Goal: Task Accomplishment & Management: Complete application form

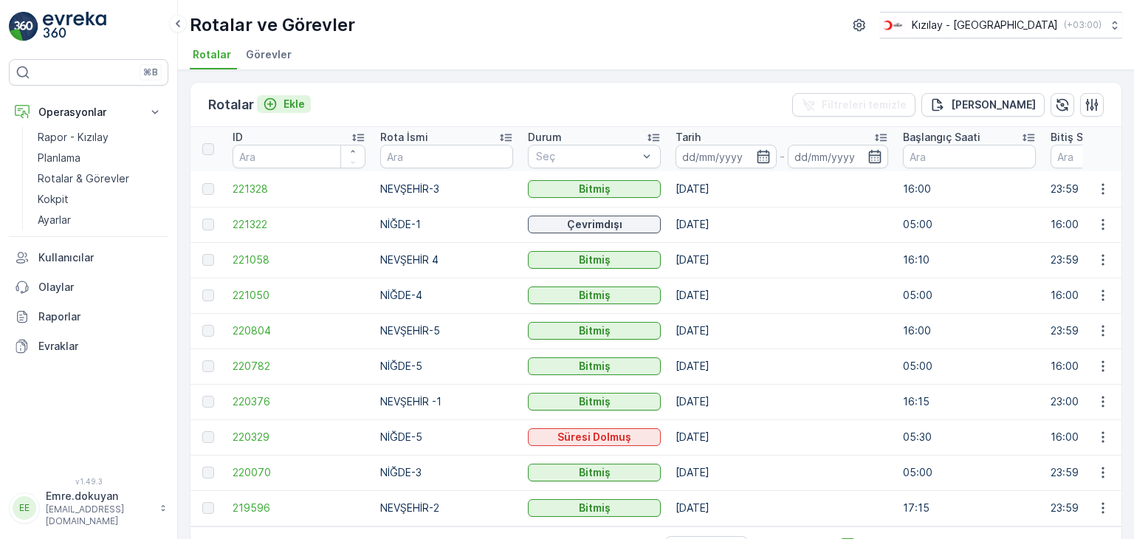
click at [289, 99] on p "Ekle" at bounding box center [293, 104] width 21 height 15
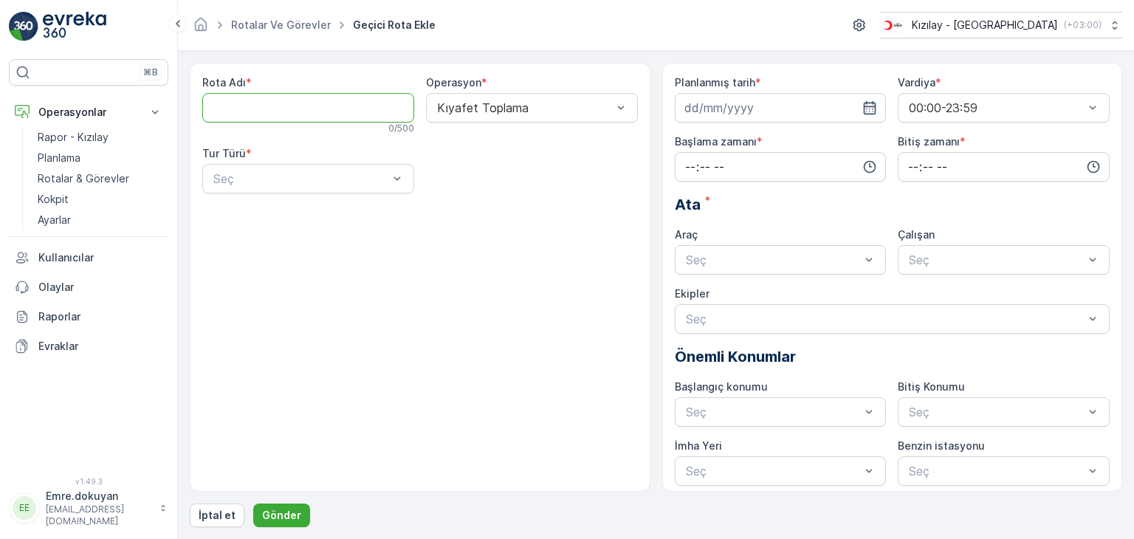
click at [296, 112] on Adı "Rota Adı" at bounding box center [308, 108] width 212 height 30
type Adı "NEVŞEHİR-2"
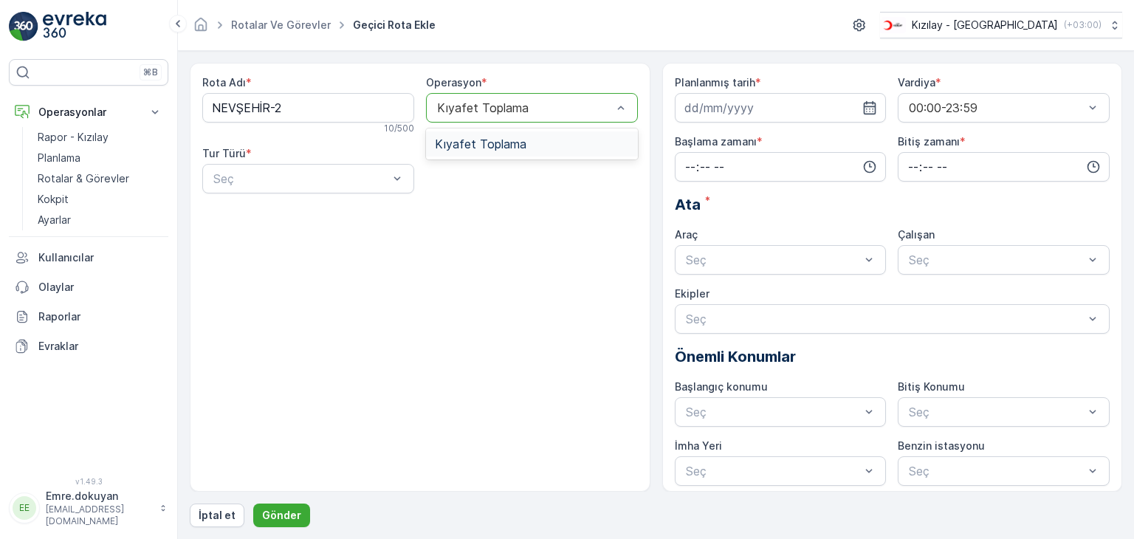
click at [464, 138] on span "Kıyafet Toplama" at bounding box center [481, 143] width 92 height 13
click at [286, 211] on div "Statik" at bounding box center [308, 214] width 194 height 13
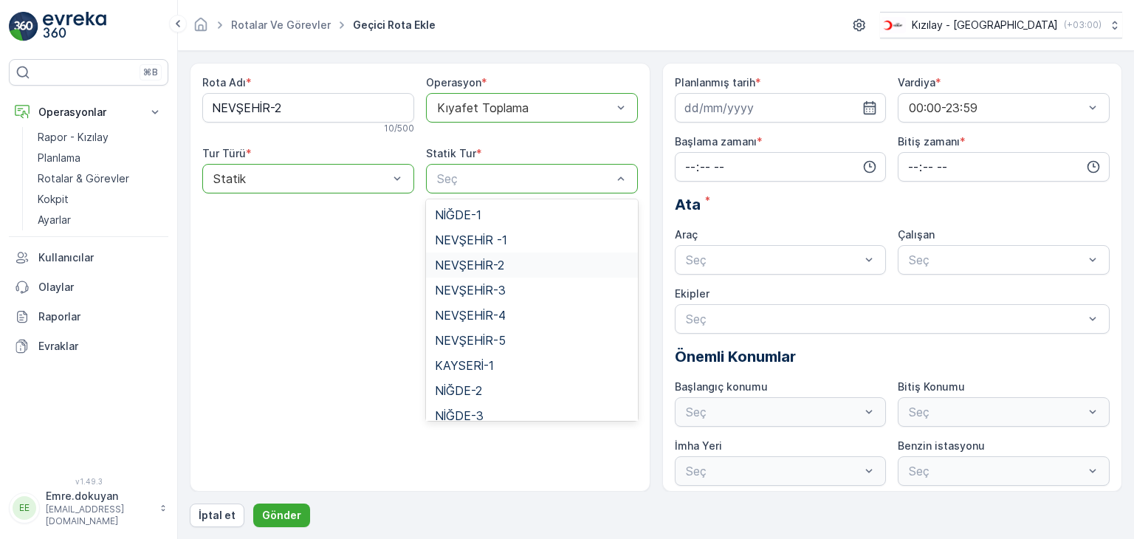
click at [474, 268] on span "NEVŞEHİR-2" at bounding box center [469, 264] width 69 height 13
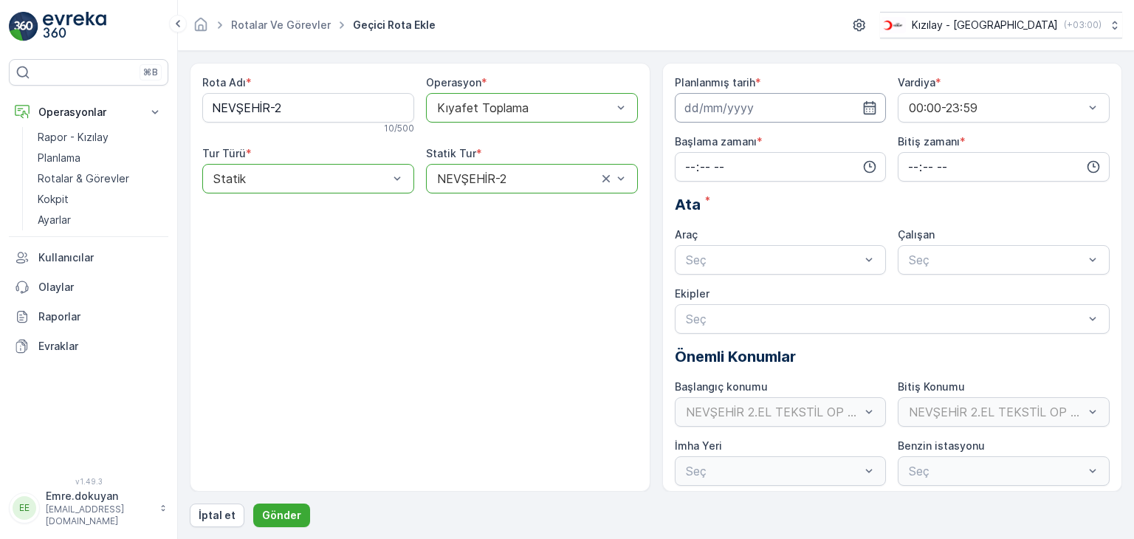
click at [876, 103] on input at bounding box center [781, 108] width 212 height 30
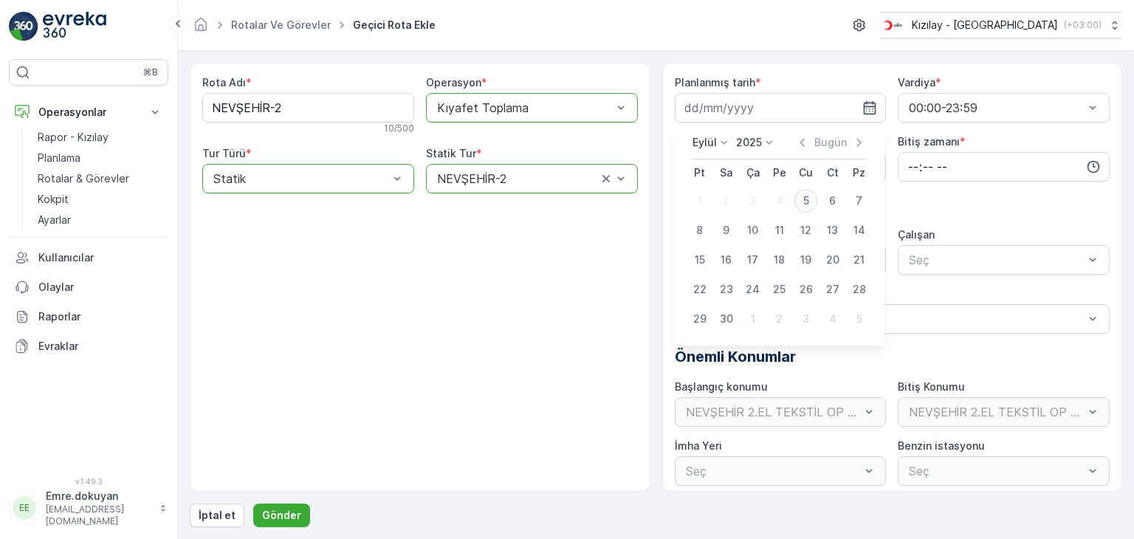
click at [807, 202] on div "5" at bounding box center [806, 201] width 24 height 24
type input "[DATE]"
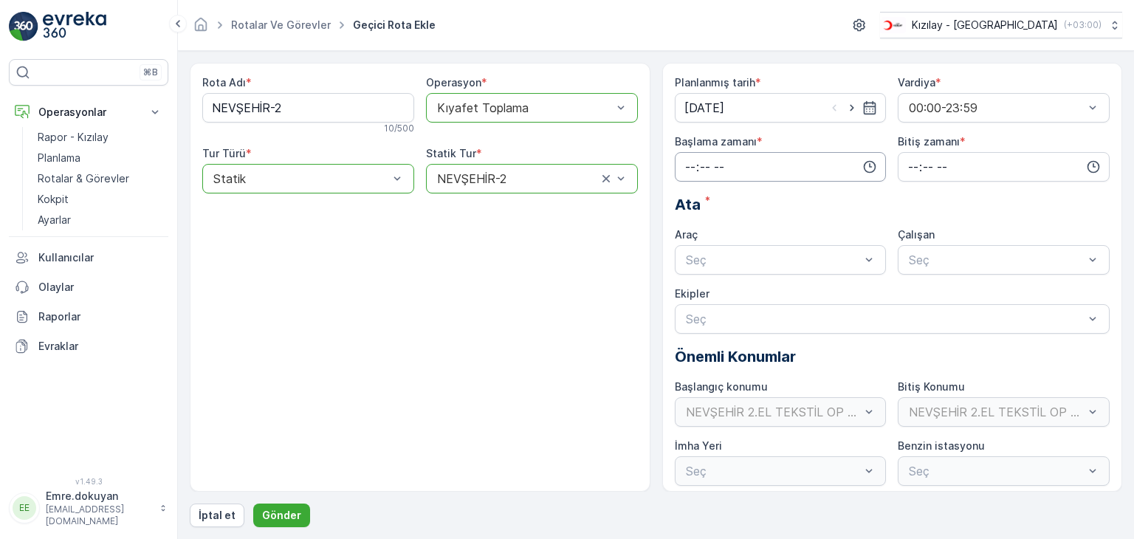
click at [684, 159] on input "time" at bounding box center [781, 167] width 212 height 30
click at [687, 292] on span "16" at bounding box center [690, 295] width 12 height 15
click at [721, 210] on span "15" at bounding box center [721, 209] width 12 height 15
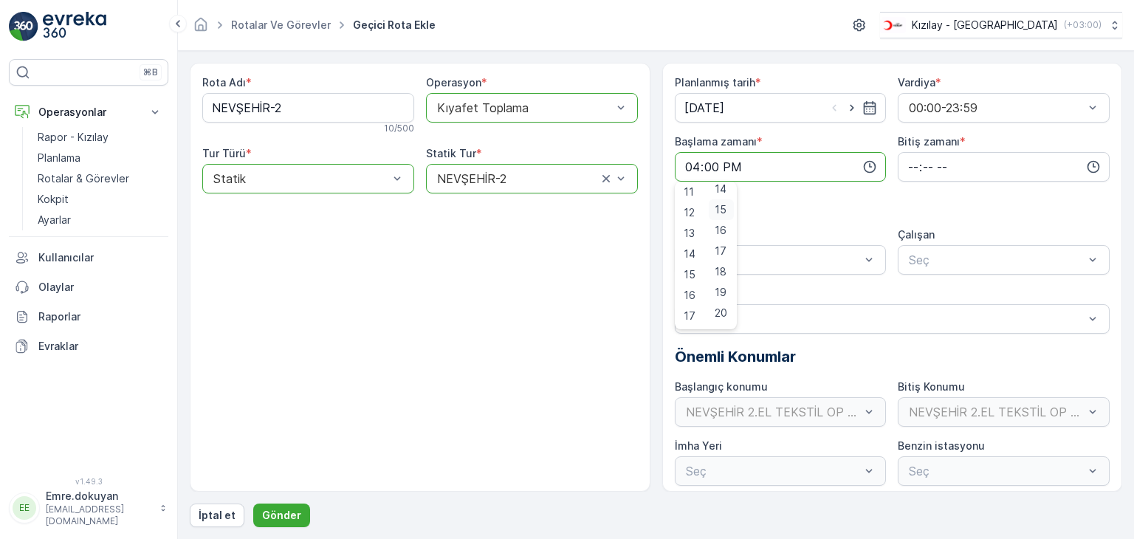
type input "16:15"
click at [907, 163] on input "time" at bounding box center [1004, 167] width 212 height 30
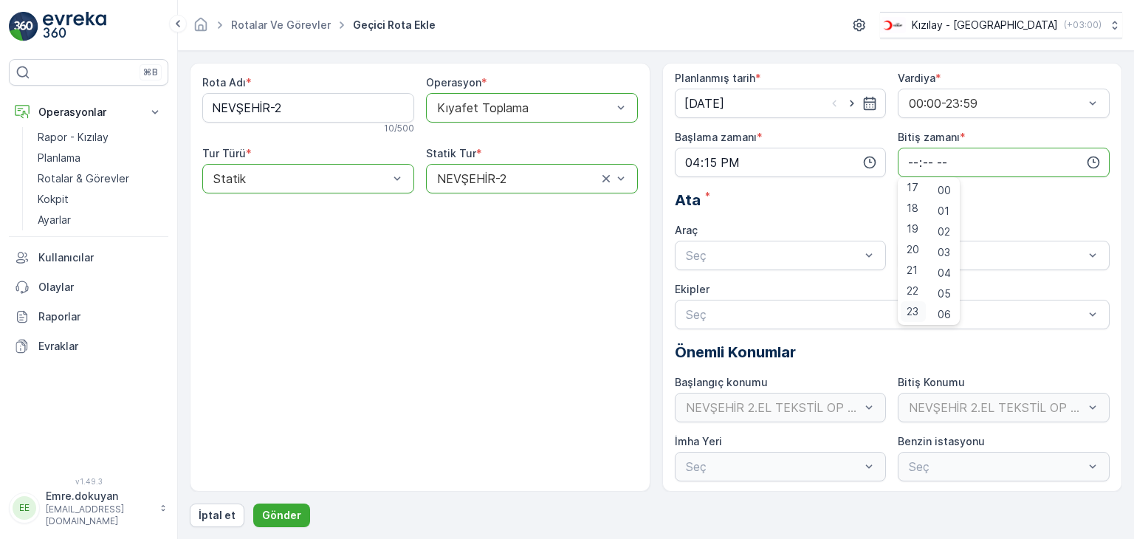
scroll to position [6, 0]
click at [910, 309] on span "23" at bounding box center [913, 310] width 12 height 15
click at [943, 311] on span "59" at bounding box center [944, 310] width 13 height 15
type input "23:59"
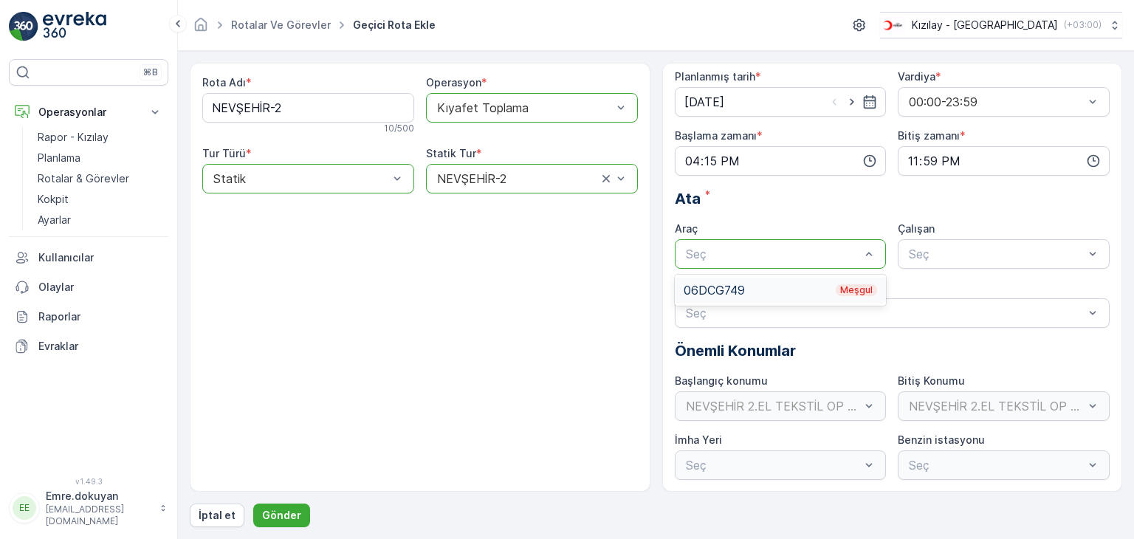
click at [761, 281] on div "06DCG749 Meşgul" at bounding box center [781, 290] width 212 height 25
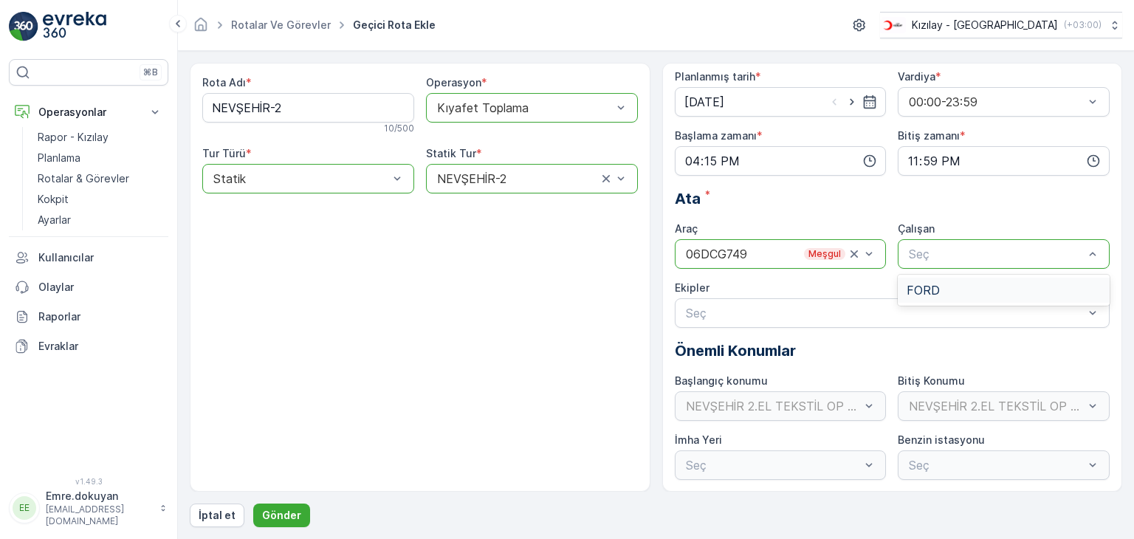
click at [989, 292] on div "FORD" at bounding box center [1004, 289] width 194 height 13
click at [283, 512] on p "Gönder" at bounding box center [281, 515] width 39 height 15
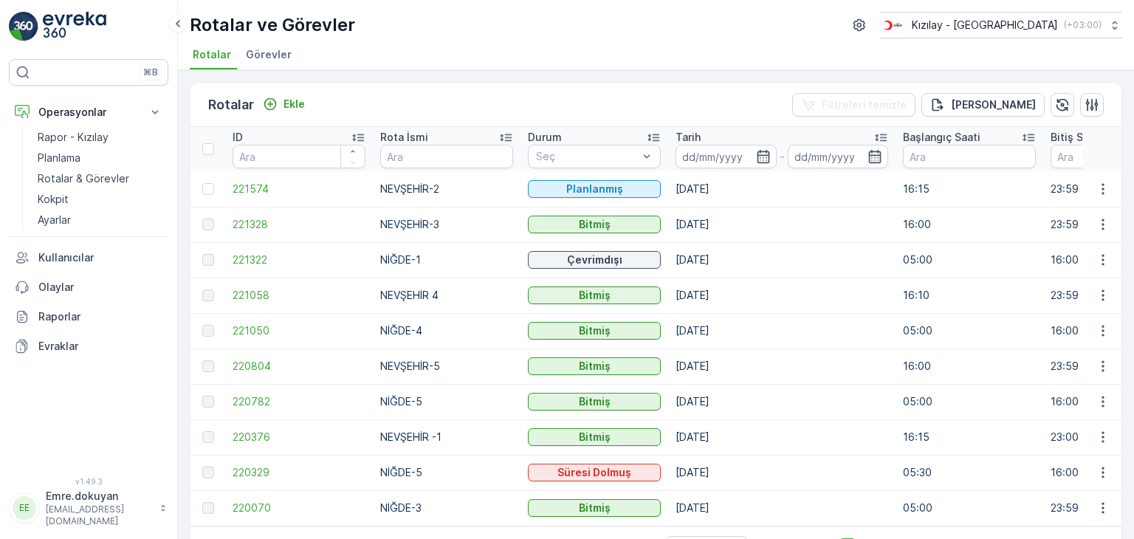
click at [706, 455] on td "[DATE]" at bounding box center [781, 472] width 227 height 35
click at [291, 100] on p "Ekle" at bounding box center [293, 104] width 21 height 15
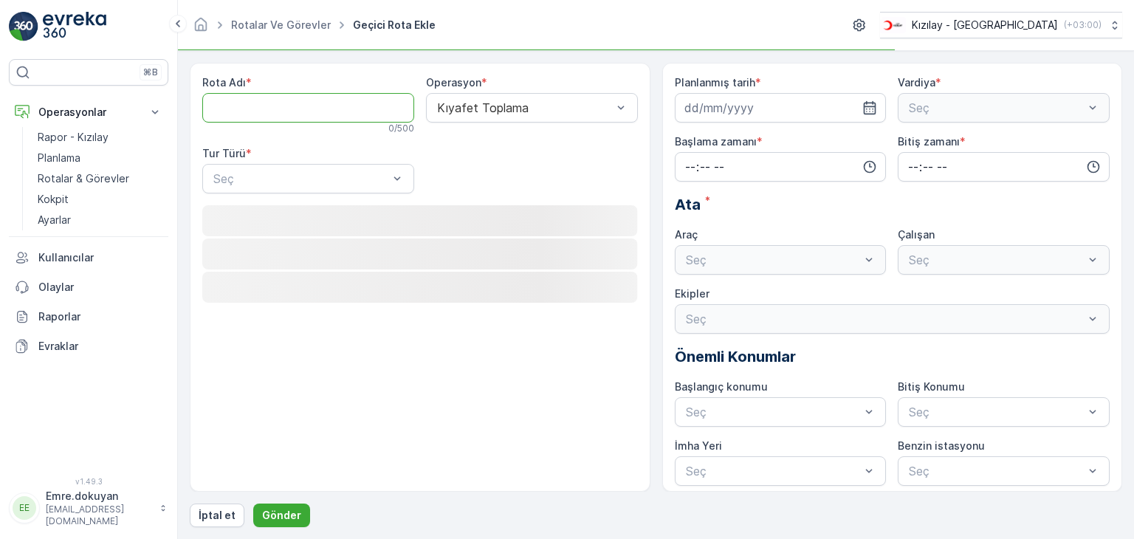
click at [298, 100] on Adı "Rota Adı" at bounding box center [308, 108] width 212 height 30
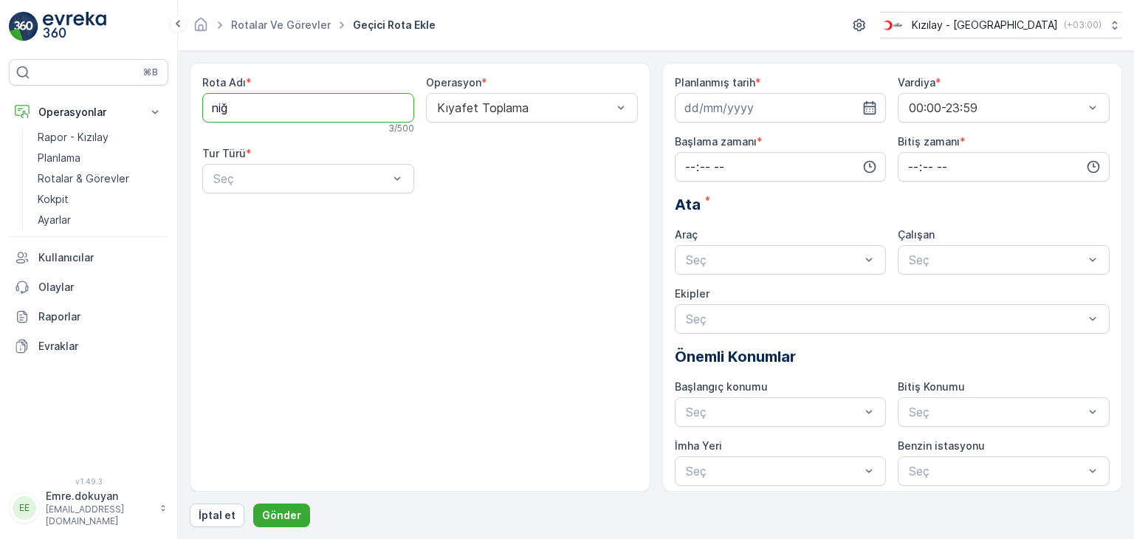
type Adı "NİĞDE-2"
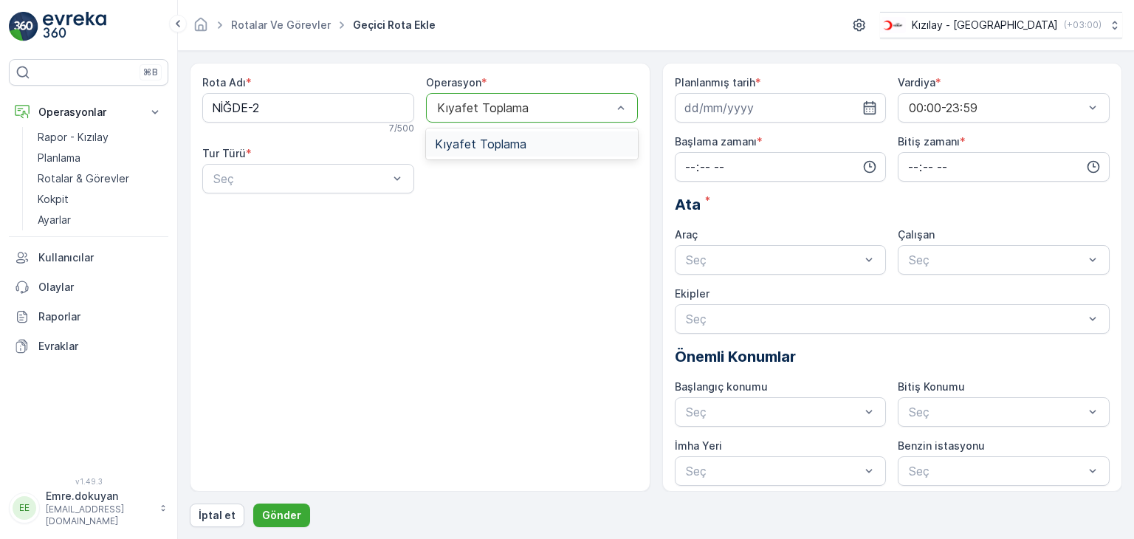
click at [487, 140] on span "Kıyafet Toplama" at bounding box center [481, 143] width 92 height 13
click at [255, 218] on div "Statik" at bounding box center [308, 214] width 194 height 13
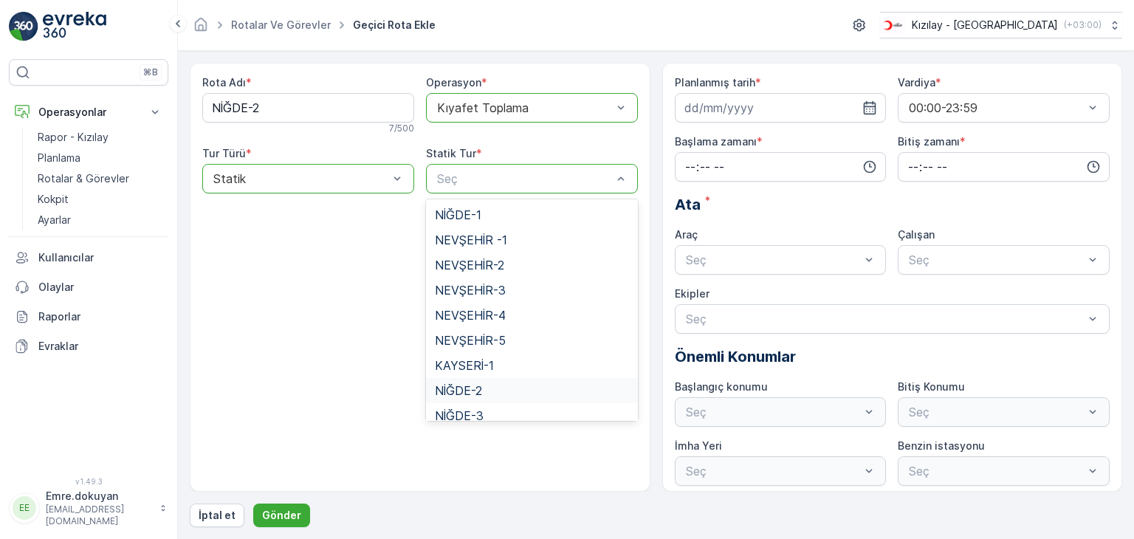
click at [472, 392] on span "NİĞDE-2" at bounding box center [458, 390] width 47 height 13
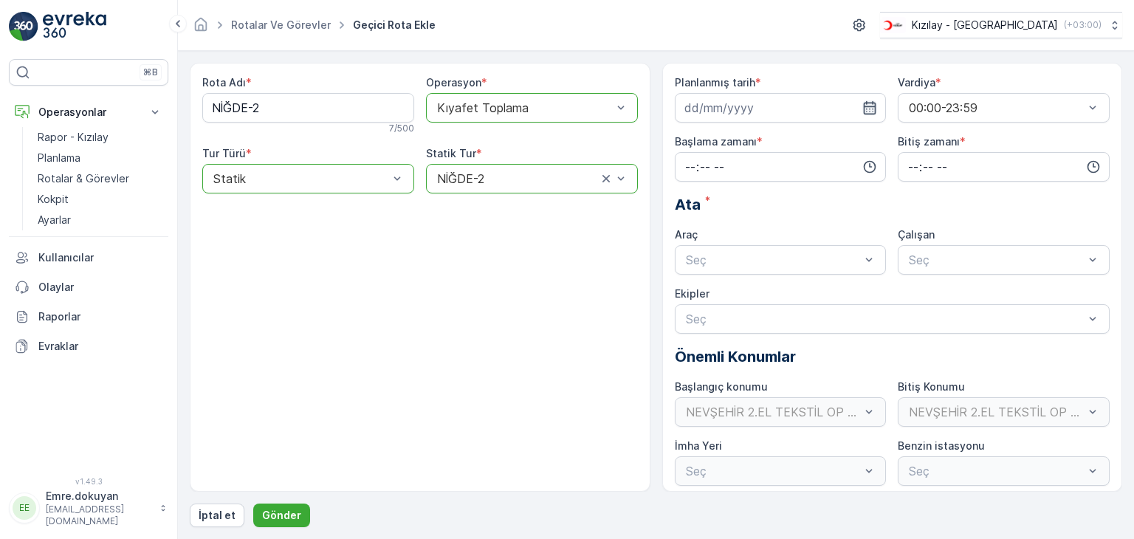
click at [871, 102] on icon "button" at bounding box center [870, 107] width 13 height 13
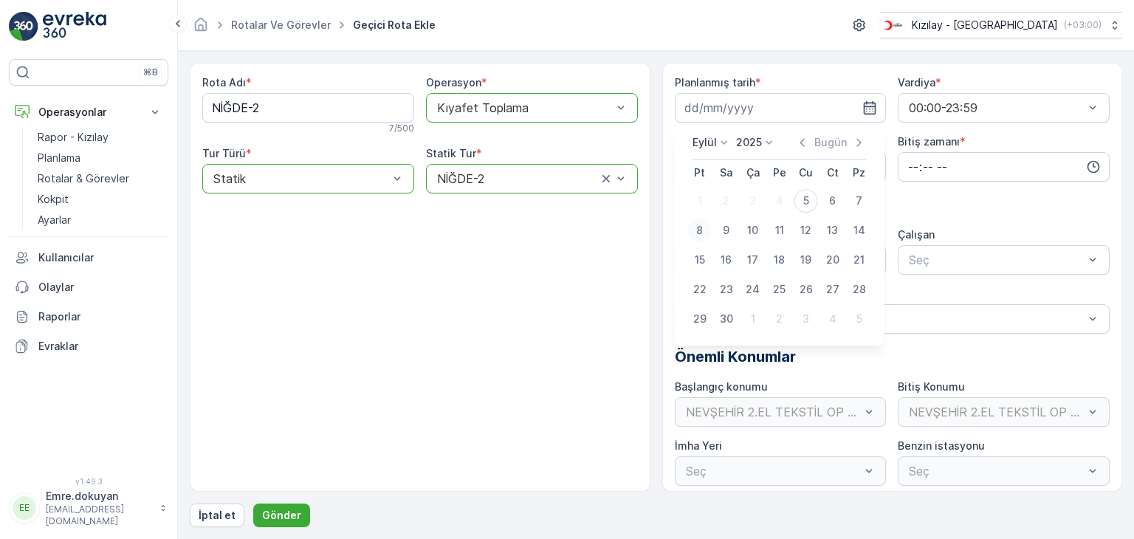
click at [703, 229] on div "8" at bounding box center [700, 231] width 24 height 24
type input "[DATE]"
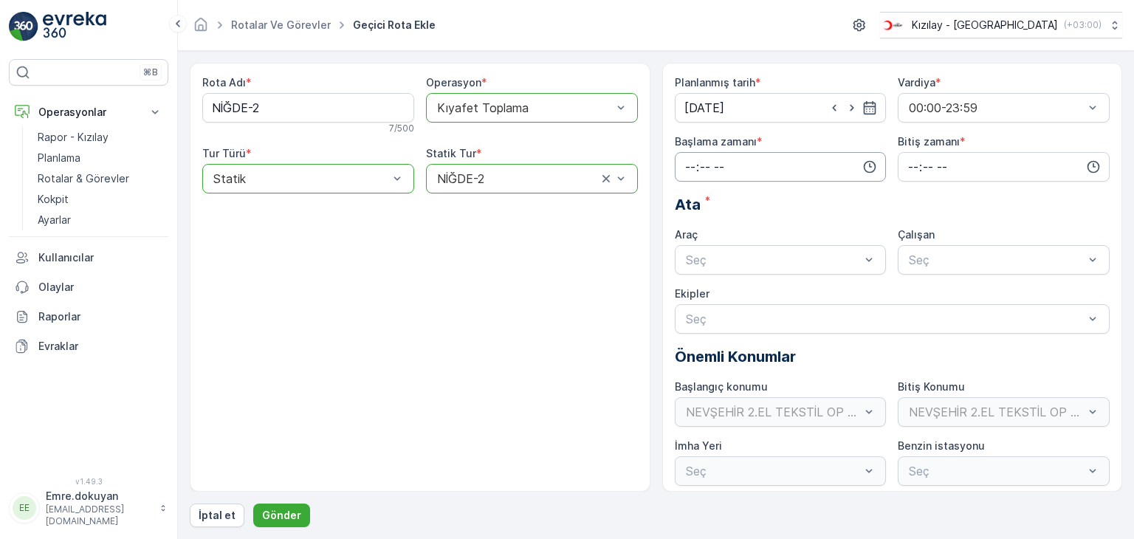
click at [688, 165] on input "time" at bounding box center [781, 167] width 212 height 30
click at [688, 294] on span "05" at bounding box center [690, 298] width 13 height 15
type input "05:00"
click at [726, 186] on div "00" at bounding box center [721, 195] width 25 height 21
click at [904, 162] on input "time" at bounding box center [1004, 167] width 212 height 30
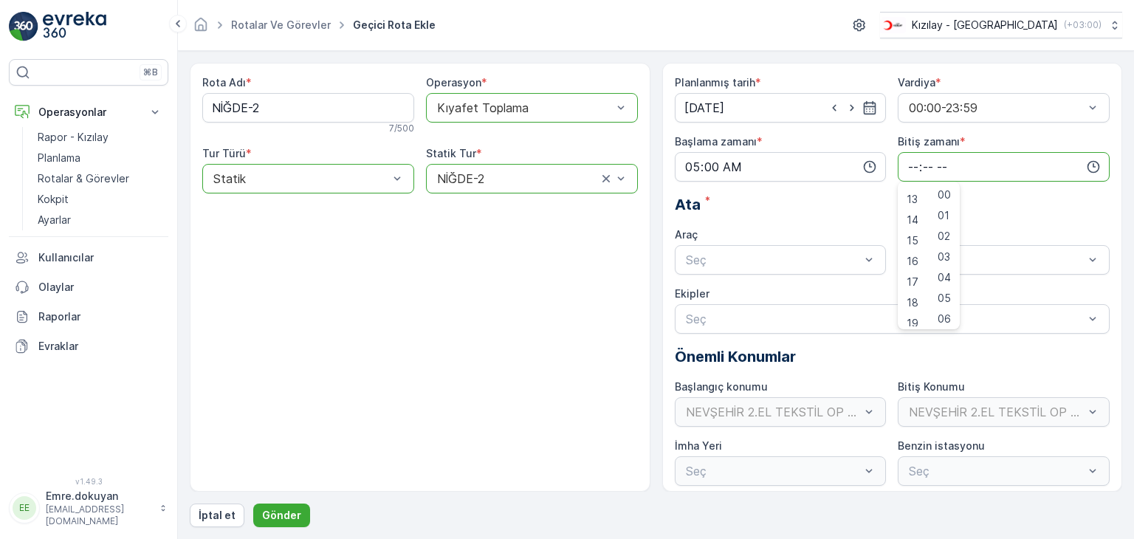
scroll to position [295, 0]
click at [911, 228] on span "16" at bounding box center [913, 230] width 12 height 15
type input "16:00"
click at [945, 194] on span "00" at bounding box center [944, 195] width 13 height 15
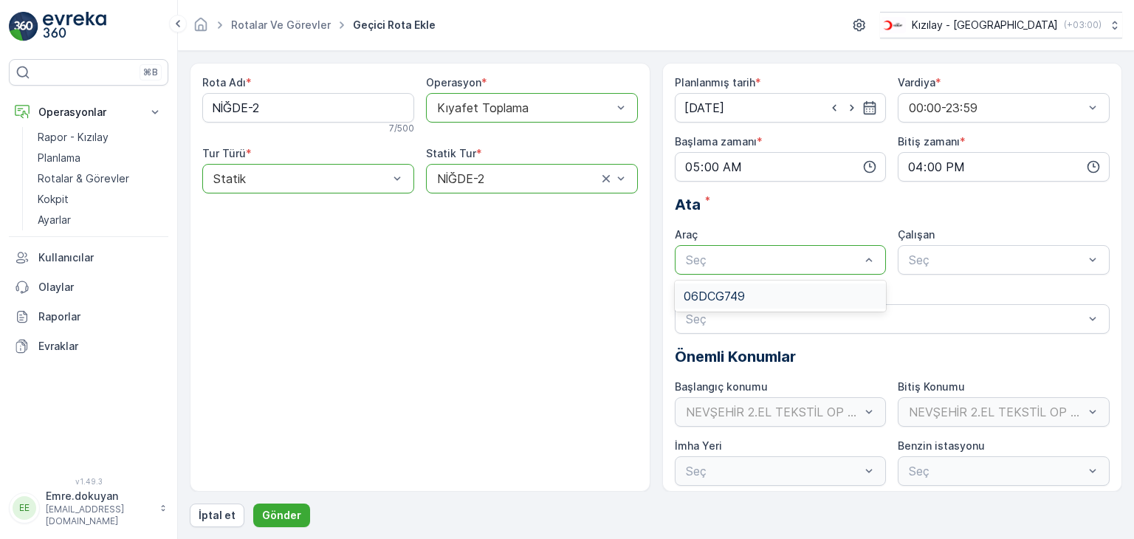
drag, startPoint x: 765, startPoint y: 295, endPoint x: 883, endPoint y: 275, distance: 119.7
click at [765, 295] on div "06DCG749" at bounding box center [781, 295] width 194 height 13
click at [927, 299] on span "FORD" at bounding box center [923, 295] width 33 height 13
click at [282, 518] on p "Gönder" at bounding box center [281, 515] width 39 height 15
